Goal: Transaction & Acquisition: Purchase product/service

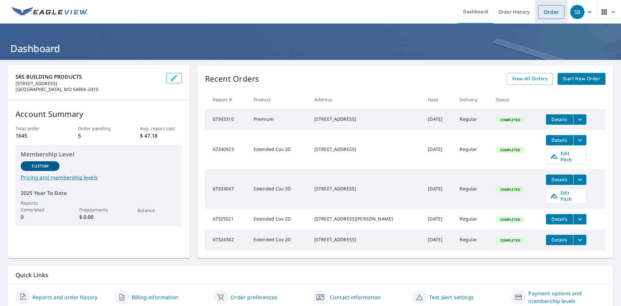
click at [546, 13] on link "Order" at bounding box center [551, 12] width 26 height 14
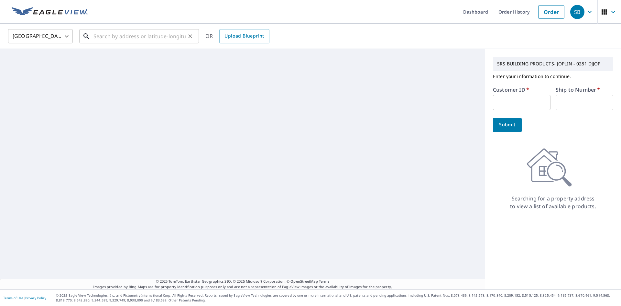
click at [132, 37] on input "text" at bounding box center [140, 36] width 92 height 18
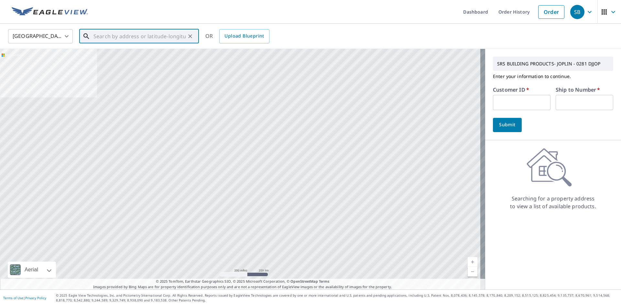
click at [146, 35] on input "text" at bounding box center [140, 36] width 92 height 18
click at [138, 35] on input "text" at bounding box center [140, 36] width 92 height 18
click at [125, 35] on input "1700 CREST VIEW [PERSON_NAME]" at bounding box center [140, 36] width 92 height 18
click at [136, 37] on input "1700 CRESTVIEW [PERSON_NAME]" at bounding box center [140, 36] width 92 height 18
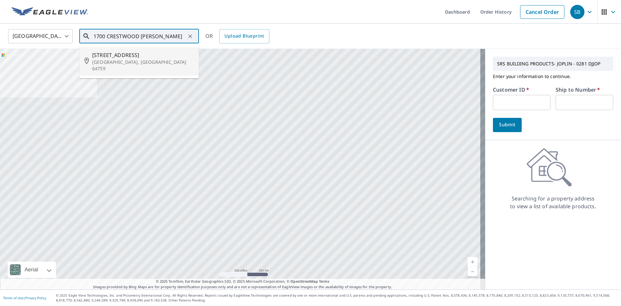
click at [165, 59] on p "[GEOGRAPHIC_DATA], [GEOGRAPHIC_DATA] 64759" at bounding box center [143, 65] width 102 height 13
type input "[STREET_ADDRESS][PERSON_NAME]"
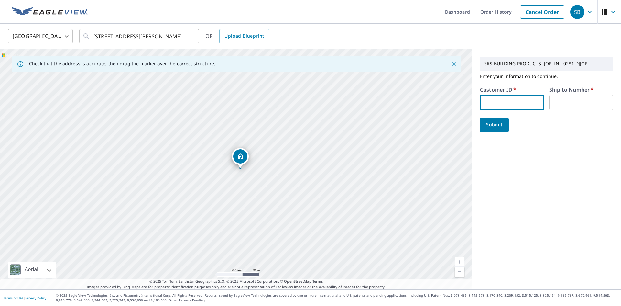
click at [499, 103] on input "text" at bounding box center [512, 102] width 64 height 15
type input "B"
type input "BRI281"
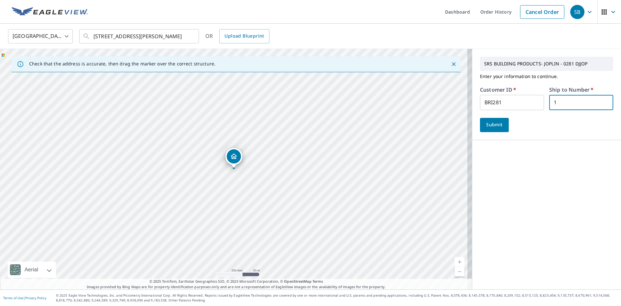
type input "1"
click at [499, 128] on span "Submit" at bounding box center [494, 125] width 18 height 8
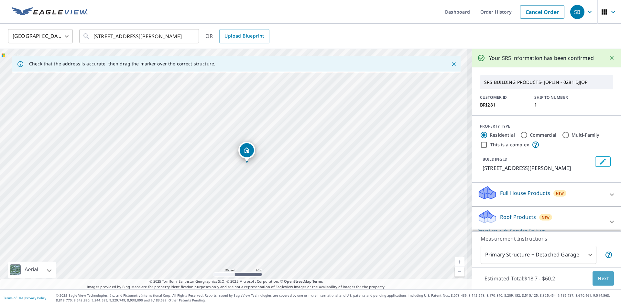
click at [598, 274] on span "Next" at bounding box center [603, 278] width 11 height 8
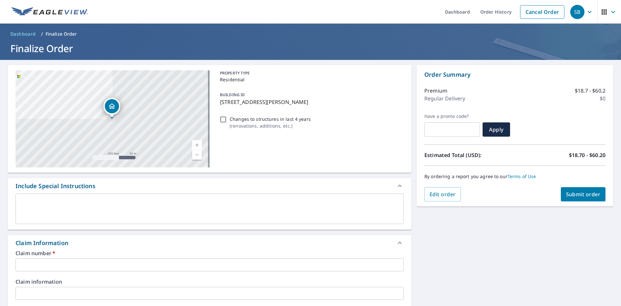
drag, startPoint x: 315, startPoint y: 103, endPoint x: 219, endPoint y: 104, distance: 95.8
click at [220, 104] on p "[STREET_ADDRESS][PERSON_NAME]" at bounding box center [310, 102] width 181 height 8
checkbox input "true"
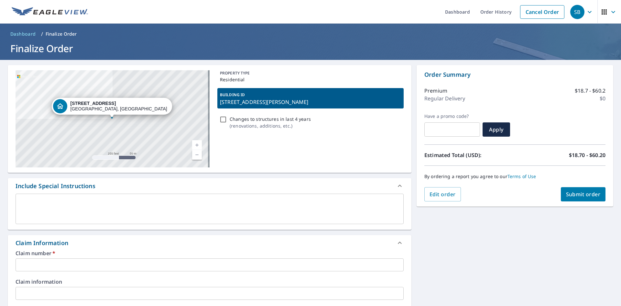
copy p "[STREET_ADDRESS][PERSON_NAME]"
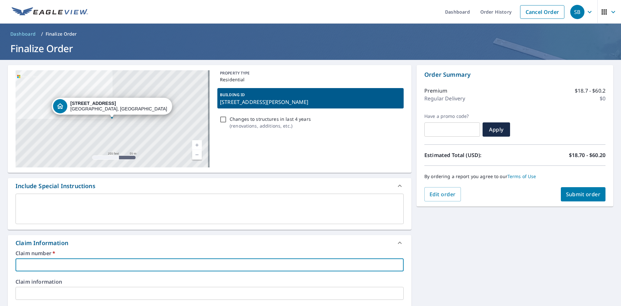
paste input "[STREET_ADDRESS][PERSON_NAME]"
type input "[STREET_ADDRESS][PERSON_NAME]"
checkbox input "true"
click at [19, 266] on input "[STREET_ADDRESS][PERSON_NAME]" at bounding box center [210, 264] width 388 height 13
type input "[STREET_ADDRESS][PERSON_NAME]"
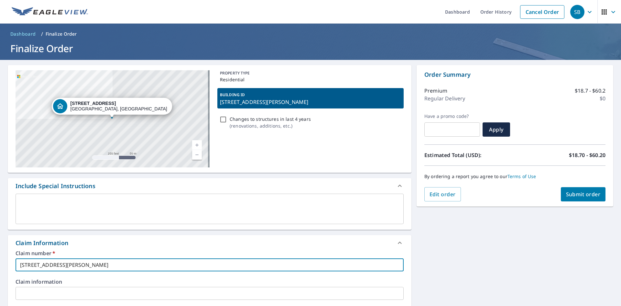
checkbox input "true"
type input "[STREET_ADDRESS][PERSON_NAME]"
checkbox input "true"
type input "BRI1700 [STREET_ADDRESS][PERSON_NAME]"
checkbox input "true"
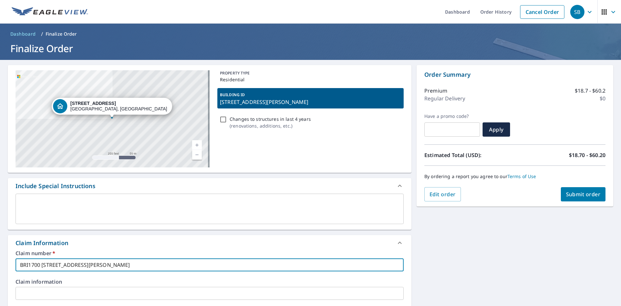
type input "BRIA1700 [STREET_ADDRESS][PERSON_NAME]"
checkbox input "true"
type input "BRIAN1700 [STREET_ADDRESS][PERSON_NAME]"
checkbox input "true"
type input "[PERSON_NAME] [STREET_ADDRESS][PERSON_NAME]"
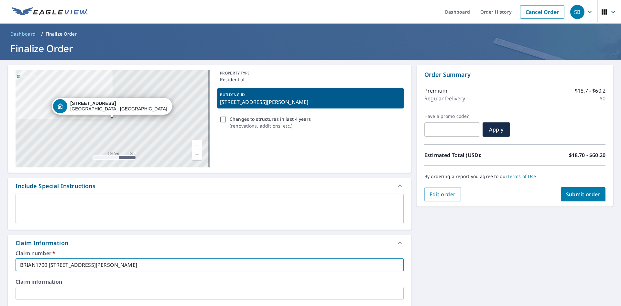
checkbox input "true"
drag, startPoint x: 106, startPoint y: 271, endPoint x: 26, endPoint y: 255, distance: 82.5
click at [2, 255] on div "[STREET_ADDRESS][PERSON_NAME] A standard road map Aerial A detailed look from a…" at bounding box center [310, 303] width 621 height 487
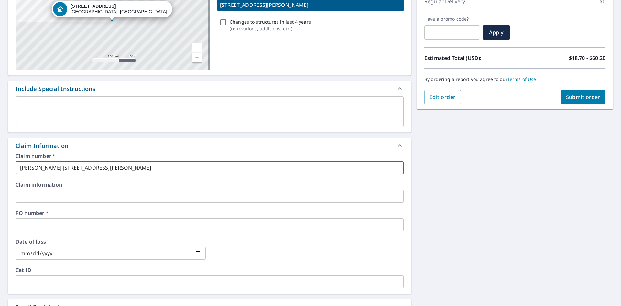
type input "[PERSON_NAME] [STREET_ADDRESS][PERSON_NAME]"
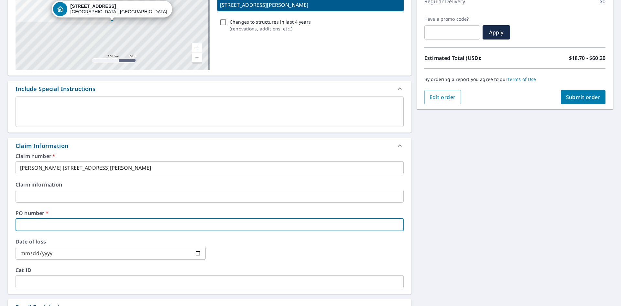
paste input "[PERSON_NAME] [STREET_ADDRESS][PERSON_NAME]"
type input "[PERSON_NAME] [STREET_ADDRESS][PERSON_NAME]"
checkbox input "true"
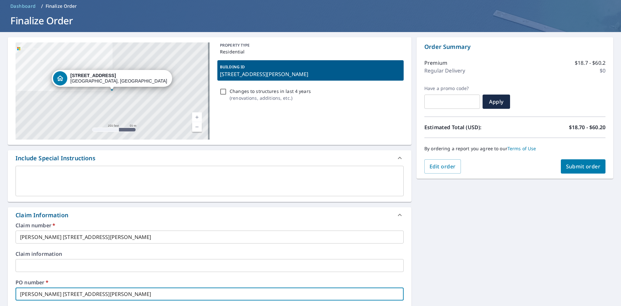
scroll to position [0, 0]
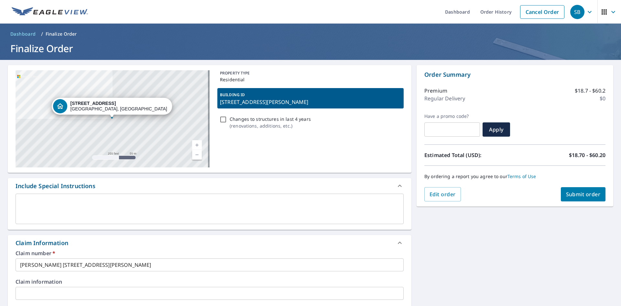
type input "[PERSON_NAME] [STREET_ADDRESS][PERSON_NAME]"
click at [584, 194] on span "Submit order" at bounding box center [583, 194] width 35 height 7
checkbox input "true"
